Goal: Complete application form

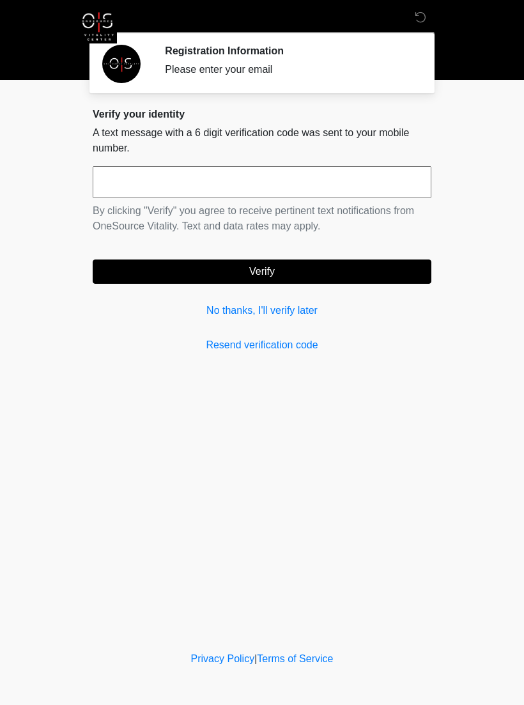
click at [123, 184] on input "text" at bounding box center [262, 182] width 339 height 32
type input "******"
click at [352, 274] on button "Verify" at bounding box center [262, 271] width 339 height 24
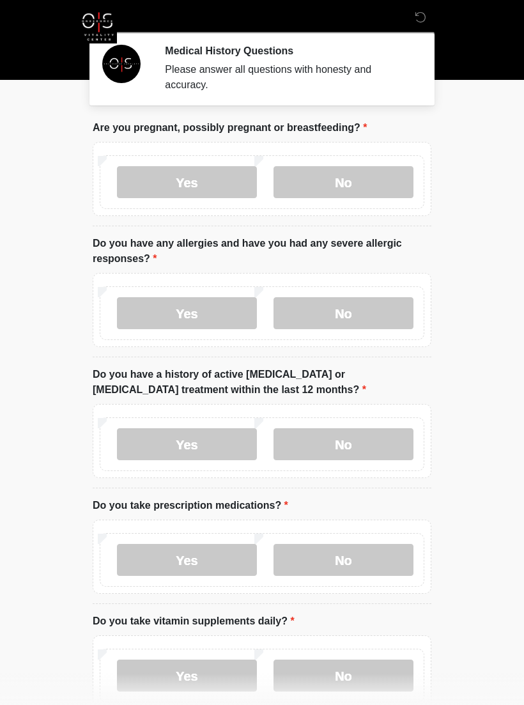
click at [379, 175] on label "No" at bounding box center [344, 182] width 140 height 32
click at [381, 314] on label "No" at bounding box center [344, 313] width 140 height 32
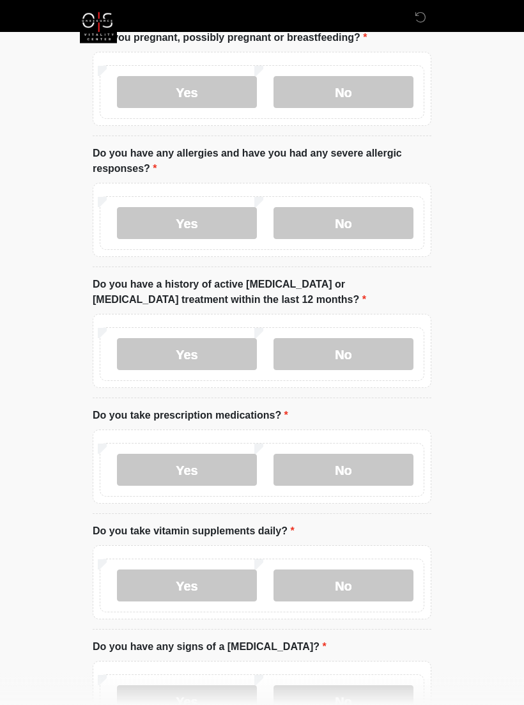
scroll to position [107, 0]
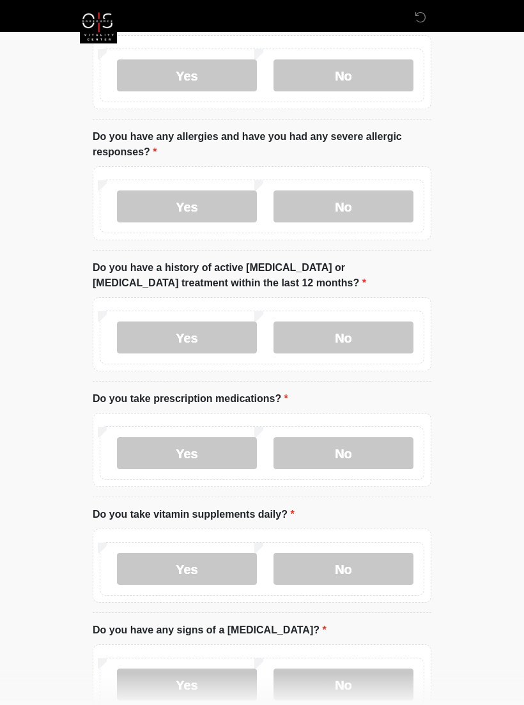
click at [354, 324] on label "No" at bounding box center [344, 337] width 140 height 32
click at [362, 448] on label "No" at bounding box center [344, 453] width 140 height 32
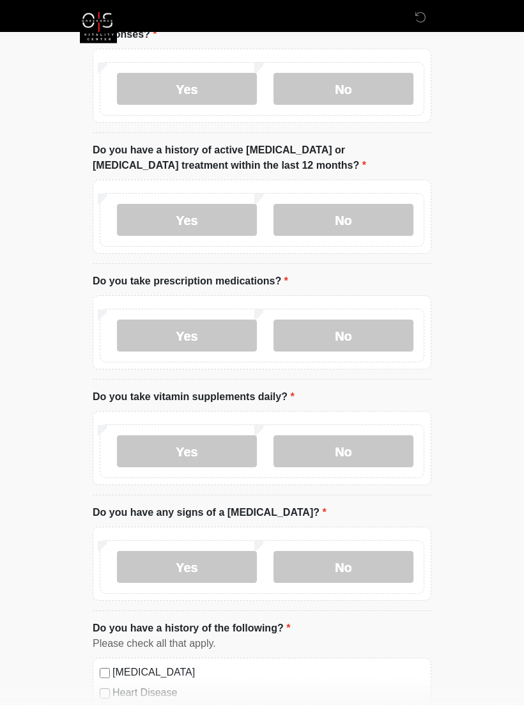
scroll to position [224, 0]
click at [209, 451] on label "Yes" at bounding box center [187, 451] width 140 height 32
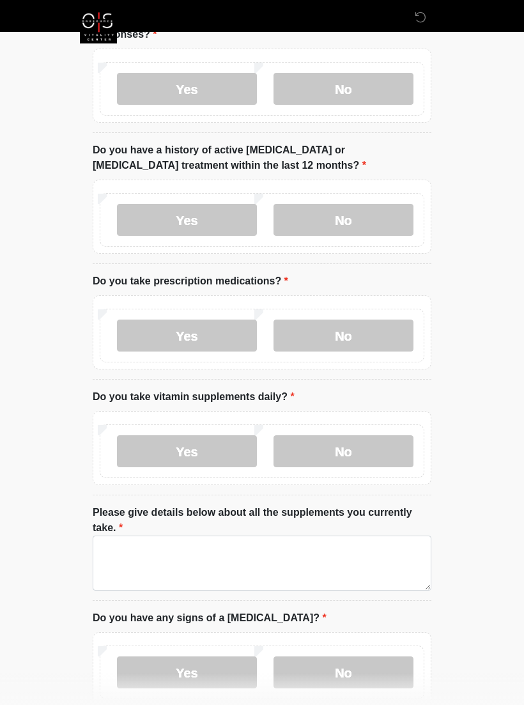
click at [373, 455] on label "No" at bounding box center [344, 451] width 140 height 32
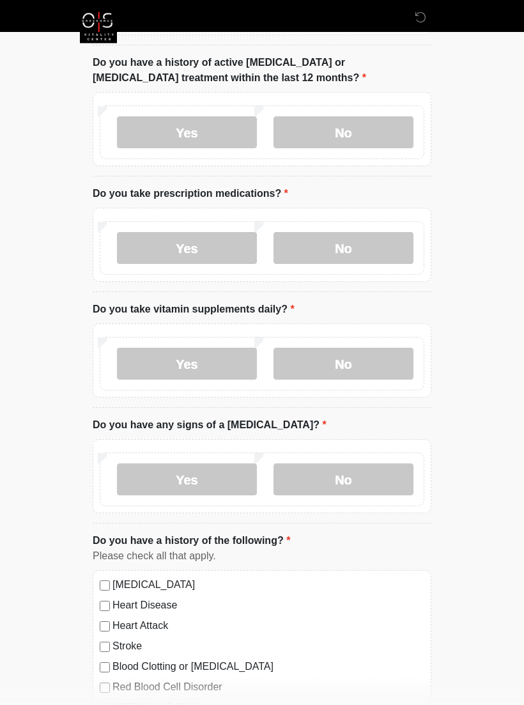
click at [381, 484] on label "No" at bounding box center [344, 480] width 140 height 32
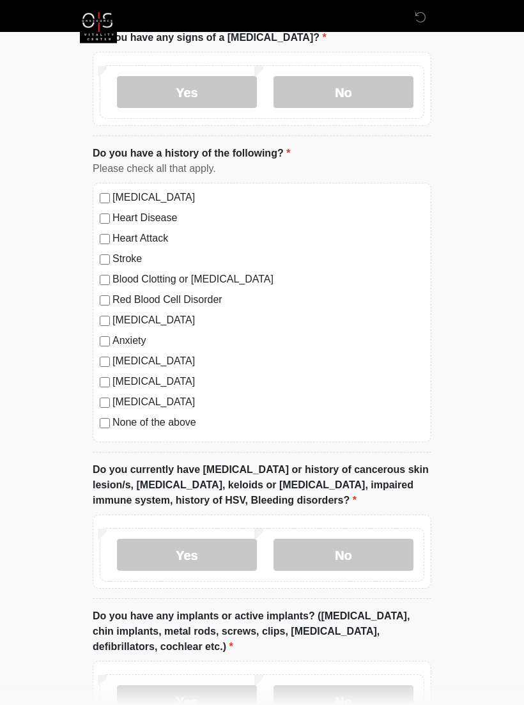
scroll to position [700, 0]
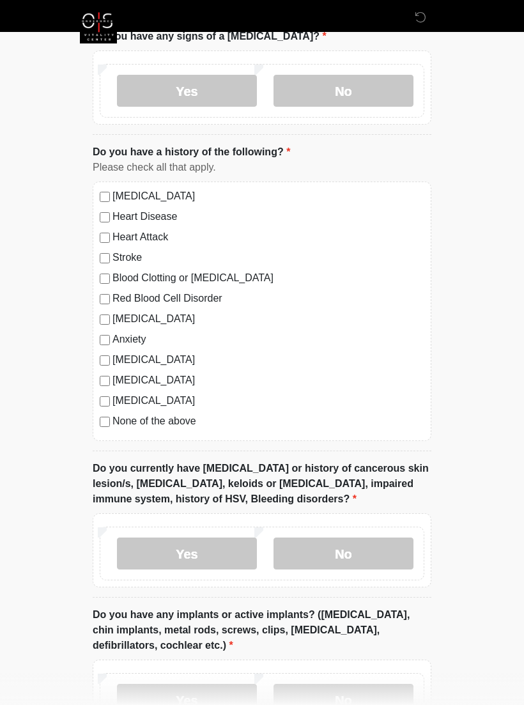
click at [359, 543] on label "No" at bounding box center [344, 554] width 140 height 32
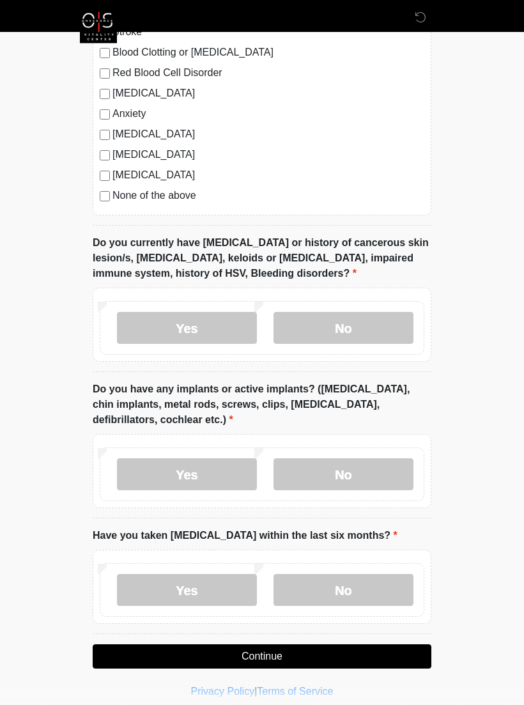
scroll to position [934, 0]
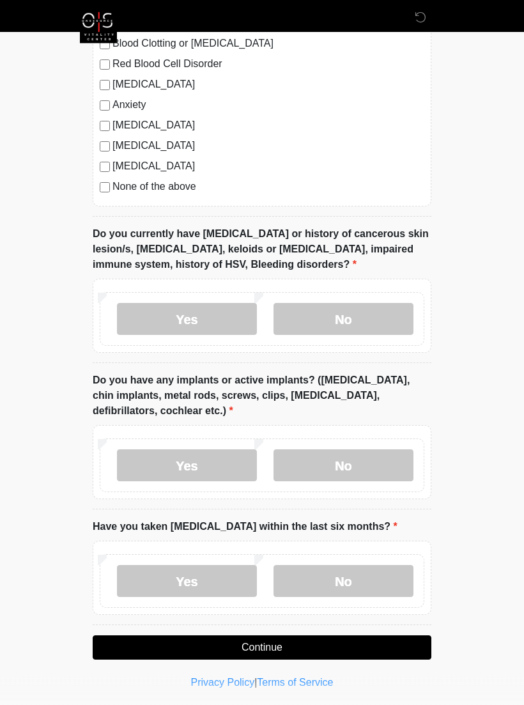
click at [373, 471] on label "No" at bounding box center [344, 466] width 140 height 32
click at [378, 579] on label "No" at bounding box center [344, 582] width 140 height 32
click at [357, 646] on button "Continue" at bounding box center [262, 648] width 339 height 24
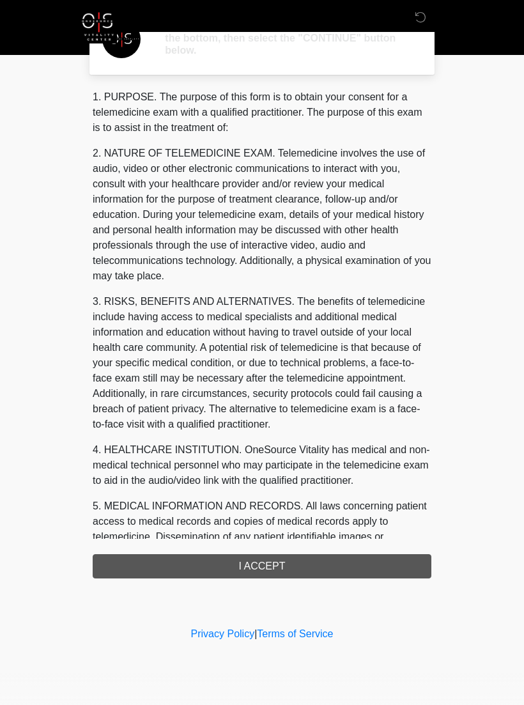
scroll to position [0, 0]
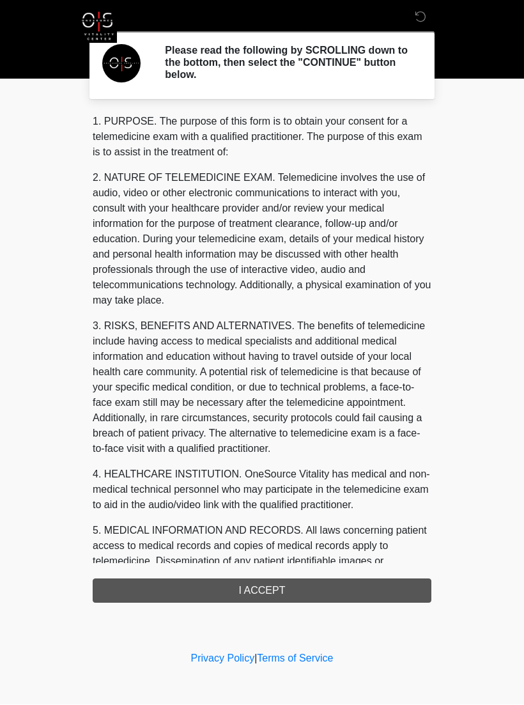
click at [359, 589] on div "1. PURPOSE. The purpose of this form is to obtain your consent for a telemedici…" at bounding box center [262, 358] width 339 height 489
click at [357, 598] on div "1. PURPOSE. The purpose of this form is to obtain your consent for a telemedici…" at bounding box center [262, 358] width 339 height 489
click at [277, 592] on div "1. PURPOSE. The purpose of this form is to obtain your consent for a telemedici…" at bounding box center [262, 358] width 339 height 489
click at [249, 591] on div "1. PURPOSE. The purpose of this form is to obtain your consent for a telemedici…" at bounding box center [262, 358] width 339 height 489
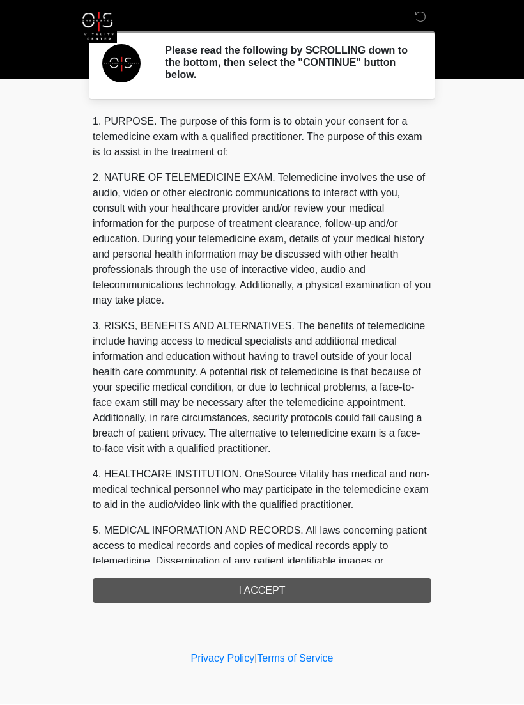
click at [291, 594] on div "1. PURPOSE. The purpose of this form is to obtain your consent for a telemedici…" at bounding box center [262, 358] width 339 height 489
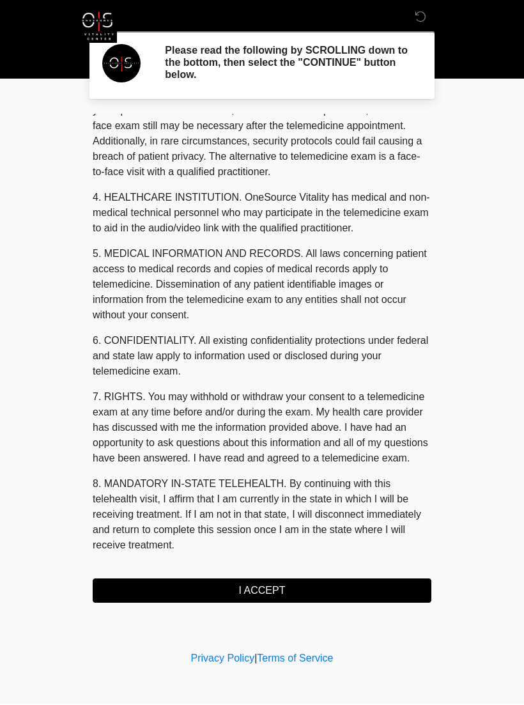
click at [277, 594] on button "I ACCEPT" at bounding box center [262, 591] width 339 height 24
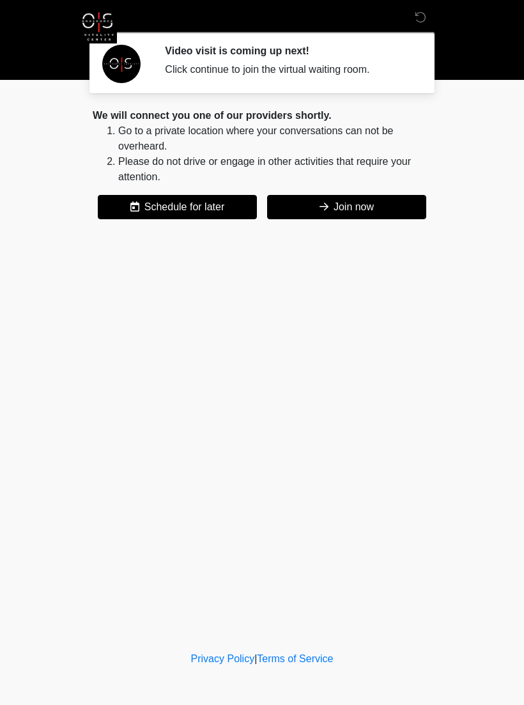
click at [366, 202] on button "Join now" at bounding box center [346, 207] width 159 height 24
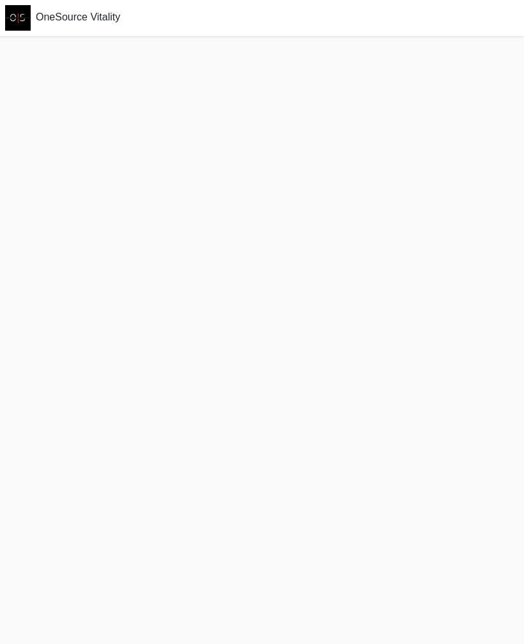
scroll to position [4, 0]
